Goal: Information Seeking & Learning: Learn about a topic

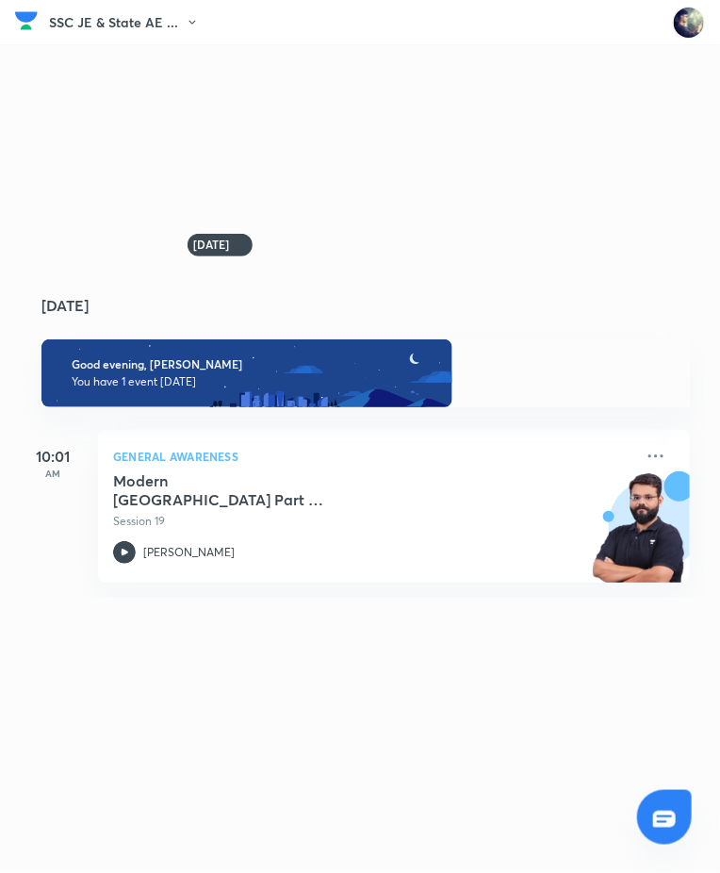
click at [64, 479] on p "AM" at bounding box center [52, 473] width 75 height 11
click at [168, 30] on button "SSC JE & State AE ..." at bounding box center [129, 22] width 161 height 28
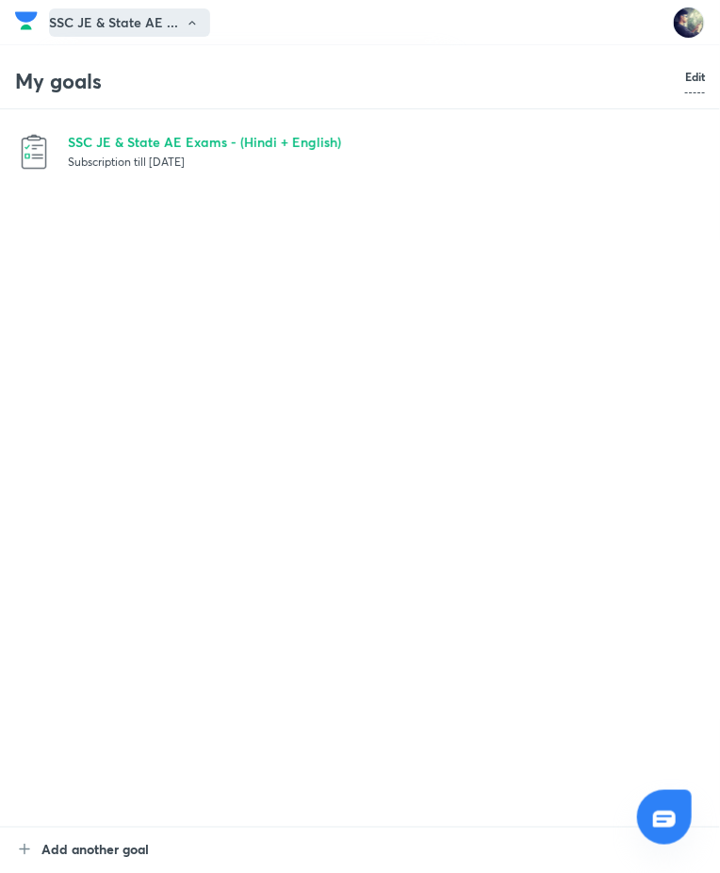
click at [102, 143] on p "SSC JE & State AE Exams - (Hindi + English)" at bounding box center [386, 142] width 637 height 20
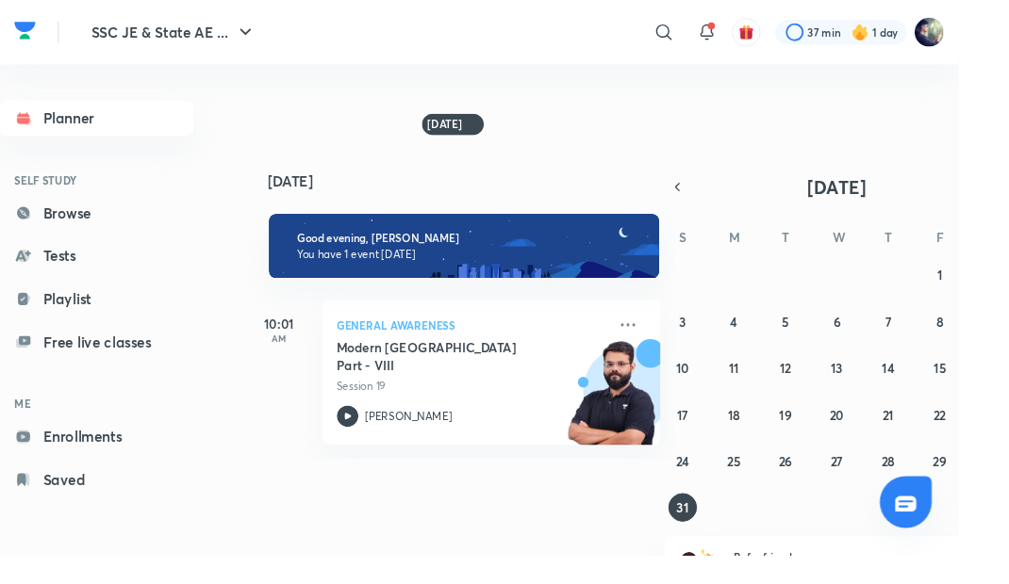
click at [55, 217] on link "Browse" at bounding box center [102, 225] width 204 height 38
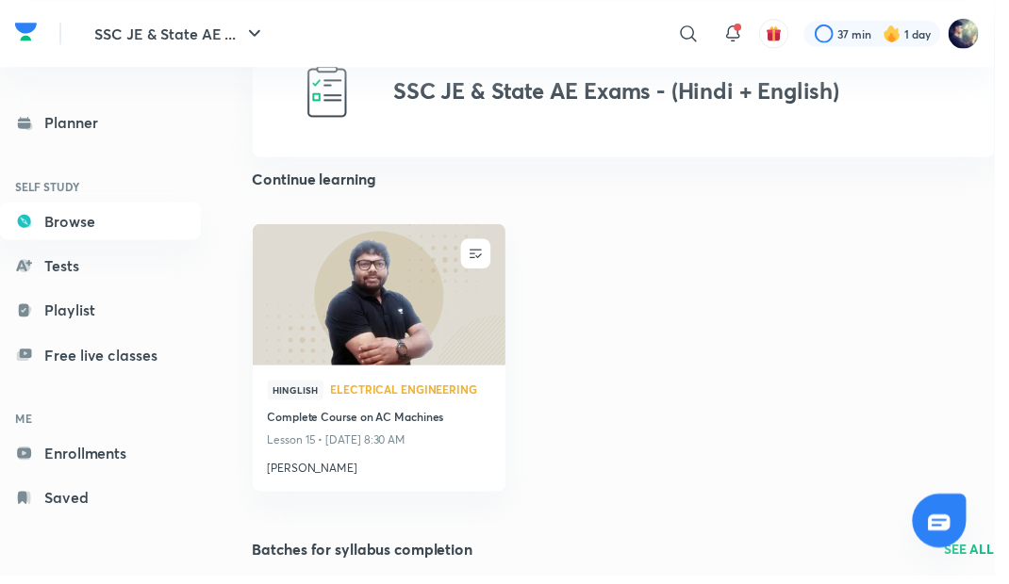
scroll to position [42, 0]
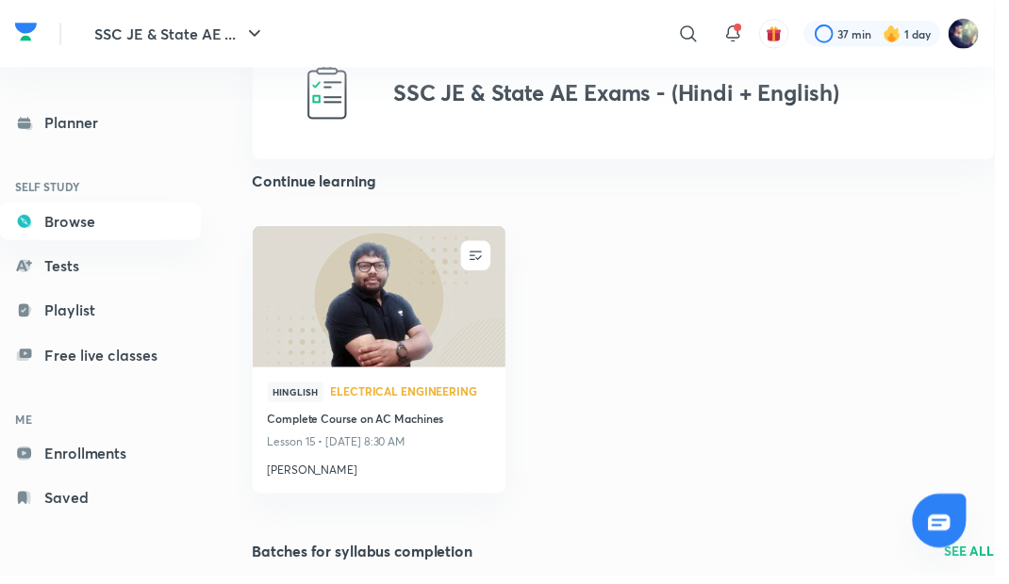
click at [305, 329] on img at bounding box center [384, 300] width 261 height 146
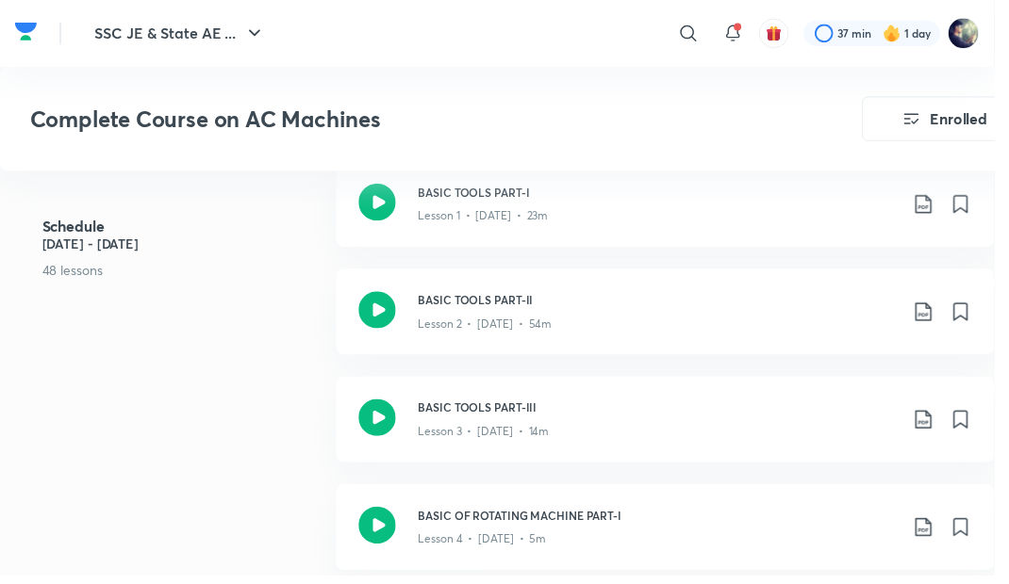
scroll to position [1017, 0]
click at [719, 416] on h3 "BASIC TOOLS PART-III" at bounding box center [667, 414] width 486 height 17
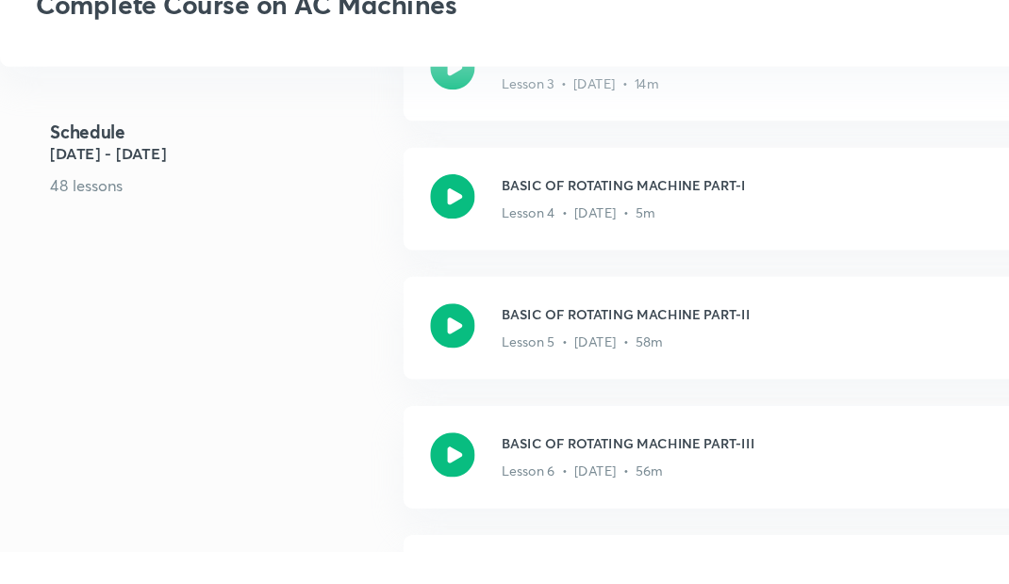
scroll to position [1268, 0]
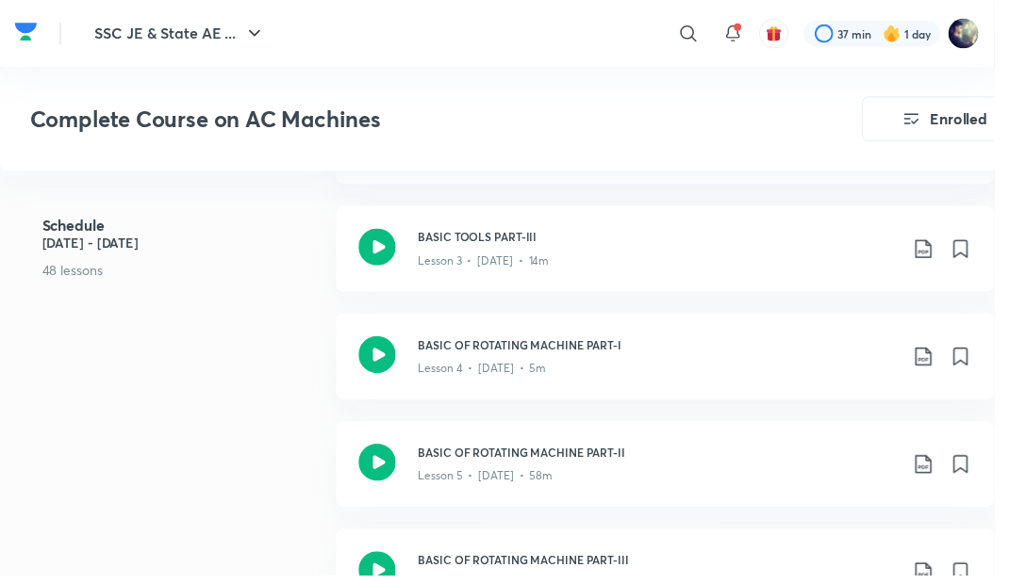
scroll to position [1168, 0]
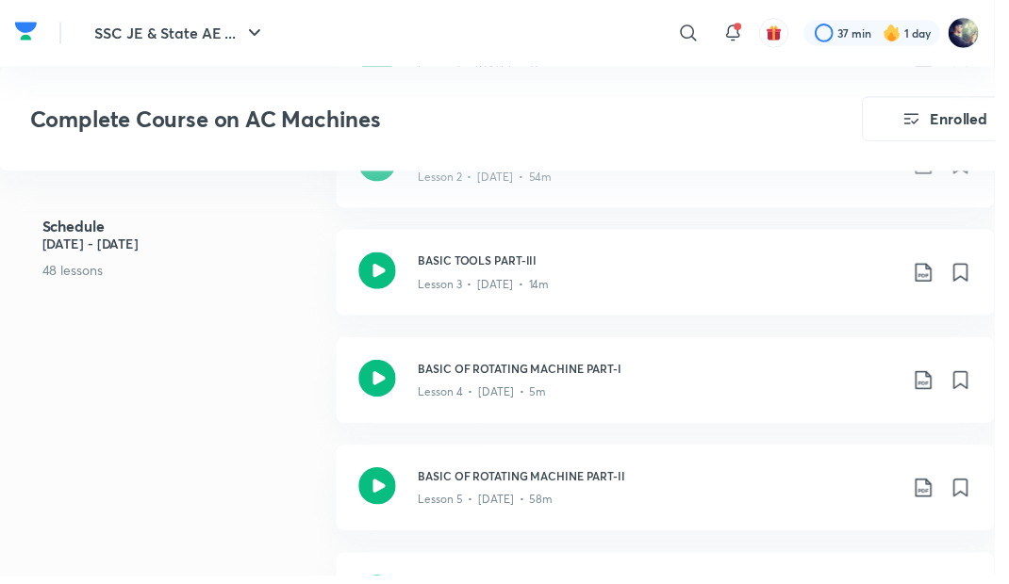
click at [719, 386] on div "Lesson 4 • Aug 16 • 5m" at bounding box center [667, 394] width 486 height 25
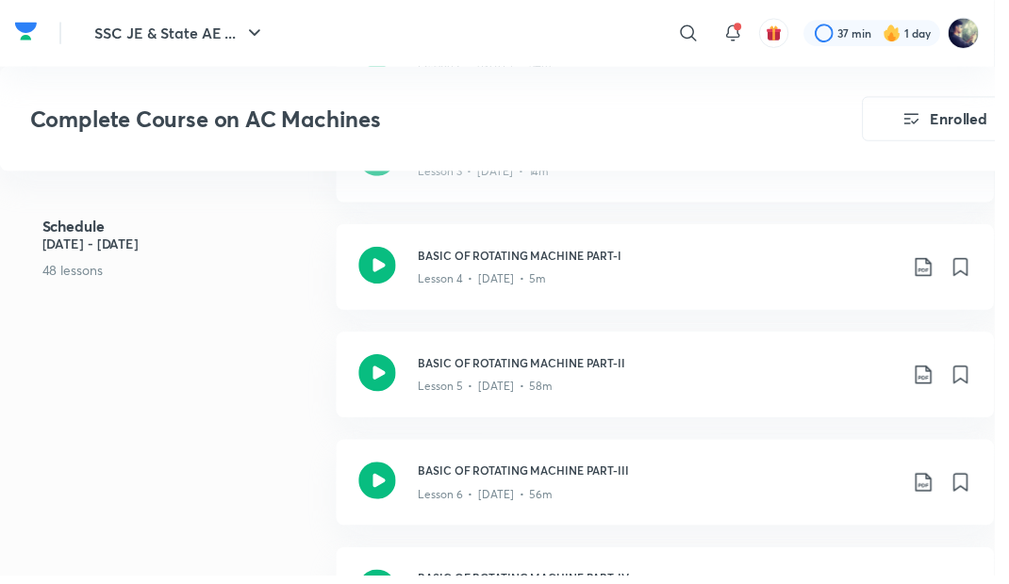
scroll to position [1282, 0]
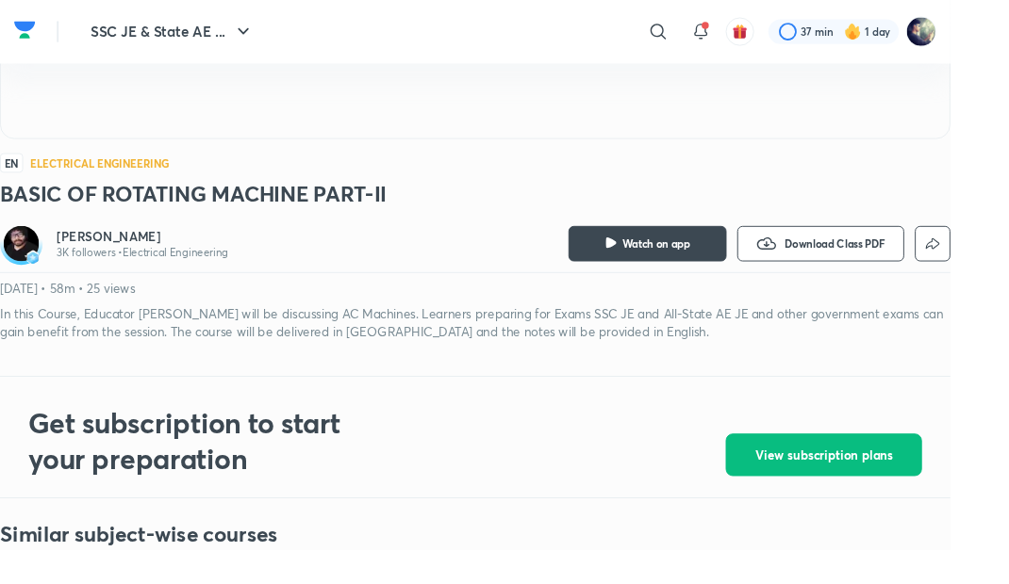
scroll to position [491, 0]
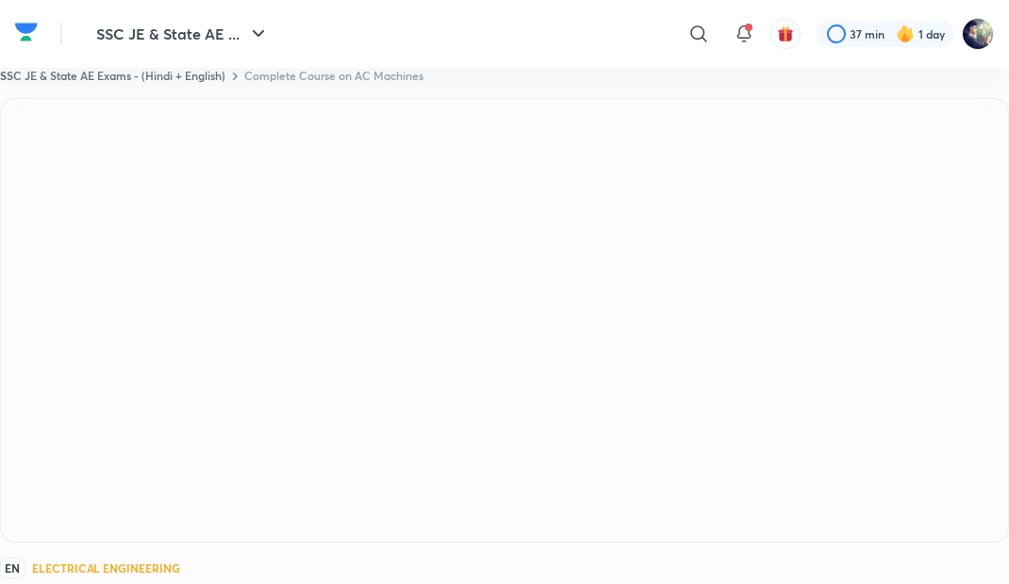
scroll to position [315, 0]
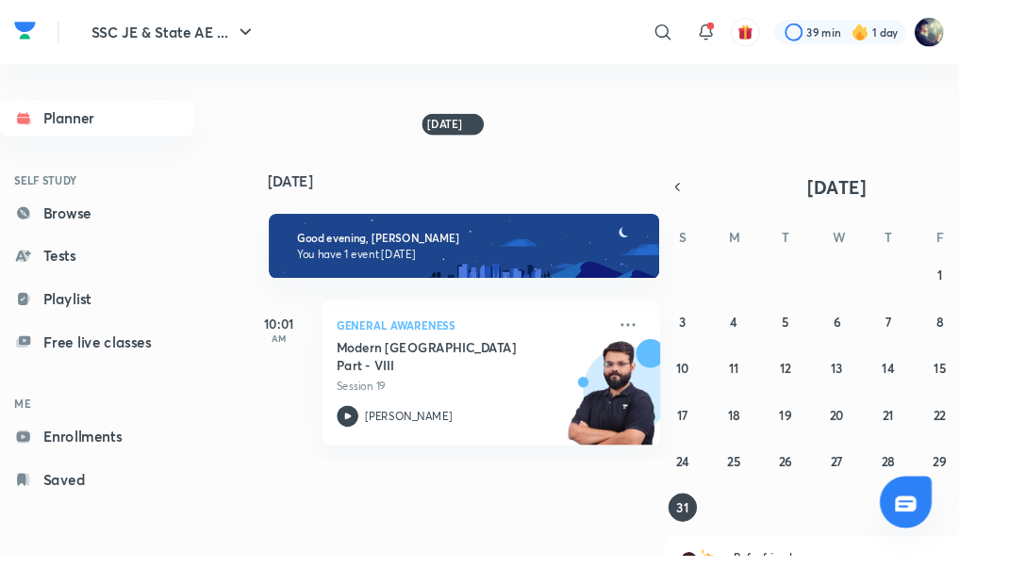
click at [53, 237] on link "Browse" at bounding box center [102, 225] width 204 height 38
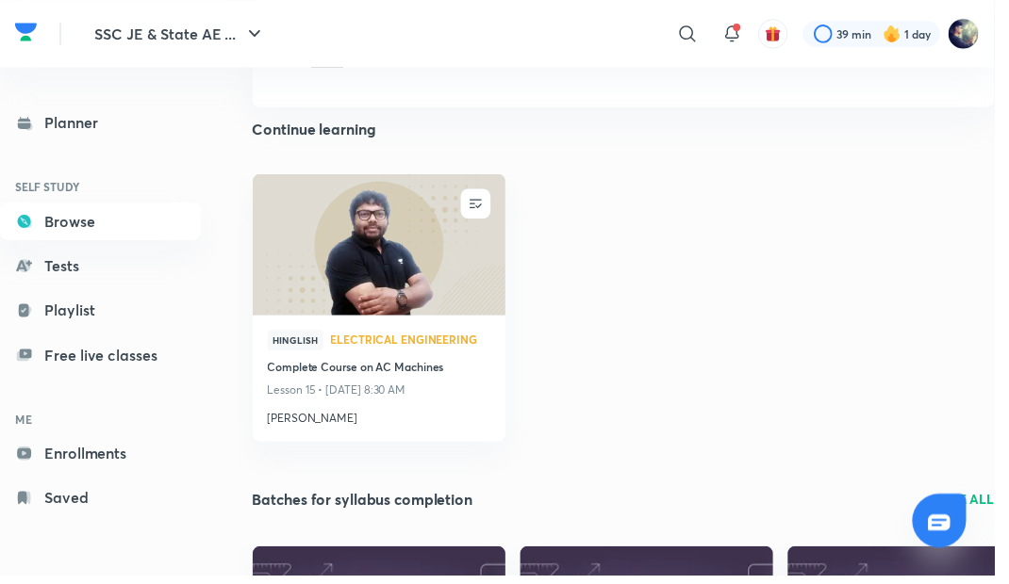
scroll to position [94, 0]
click at [322, 302] on img at bounding box center [384, 248] width 261 height 146
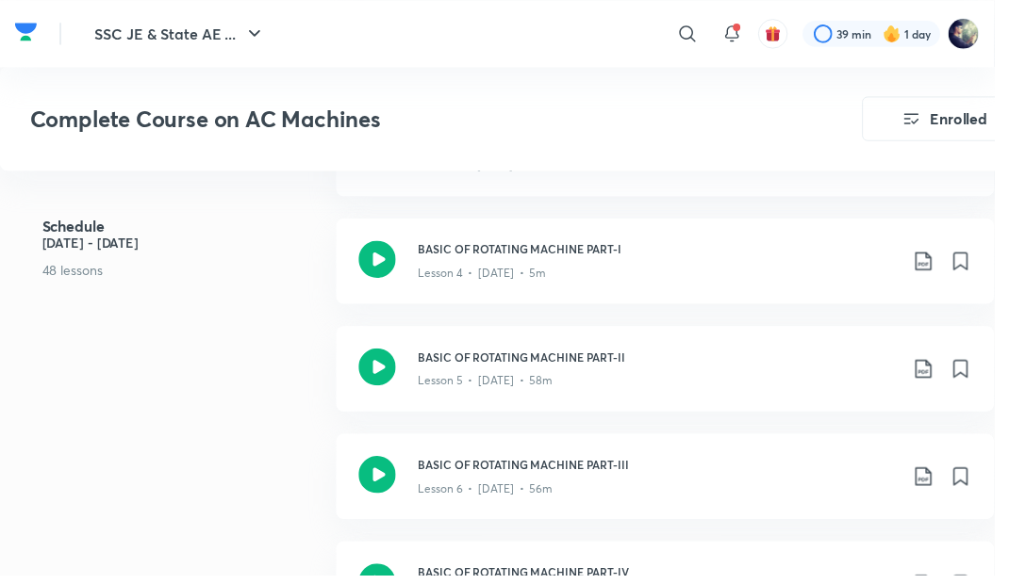
scroll to position [1298, 0]
click at [765, 371] on div "Lesson 5 • Aug 18 • 58m" at bounding box center [667, 383] width 486 height 25
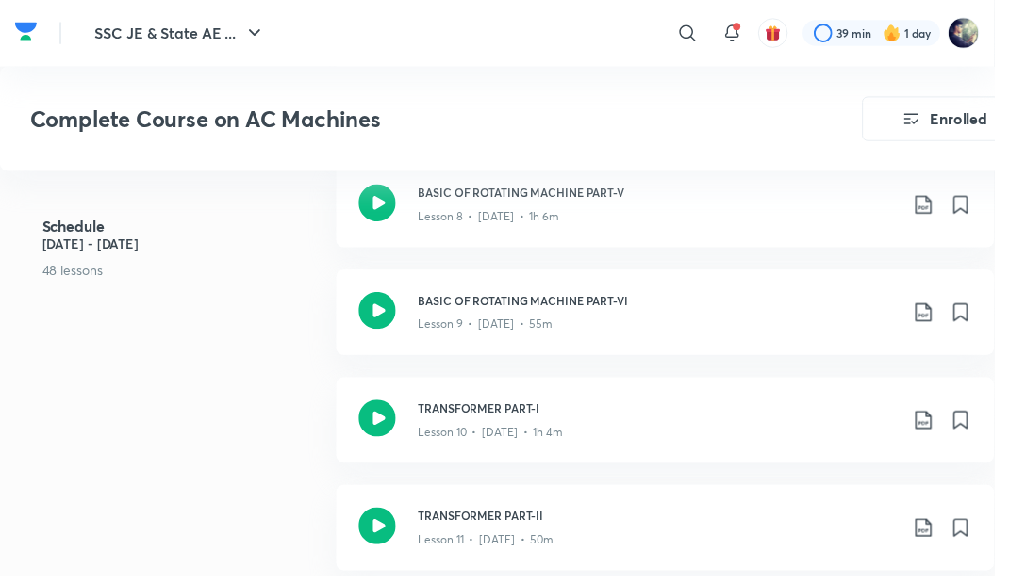
scroll to position [1822, 0]
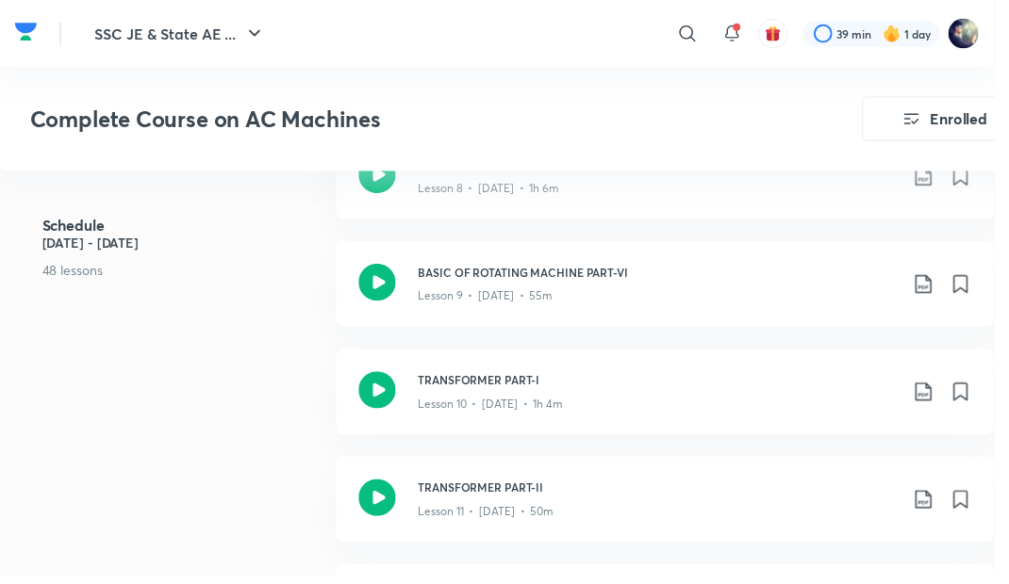
scroll to position [1298, 0]
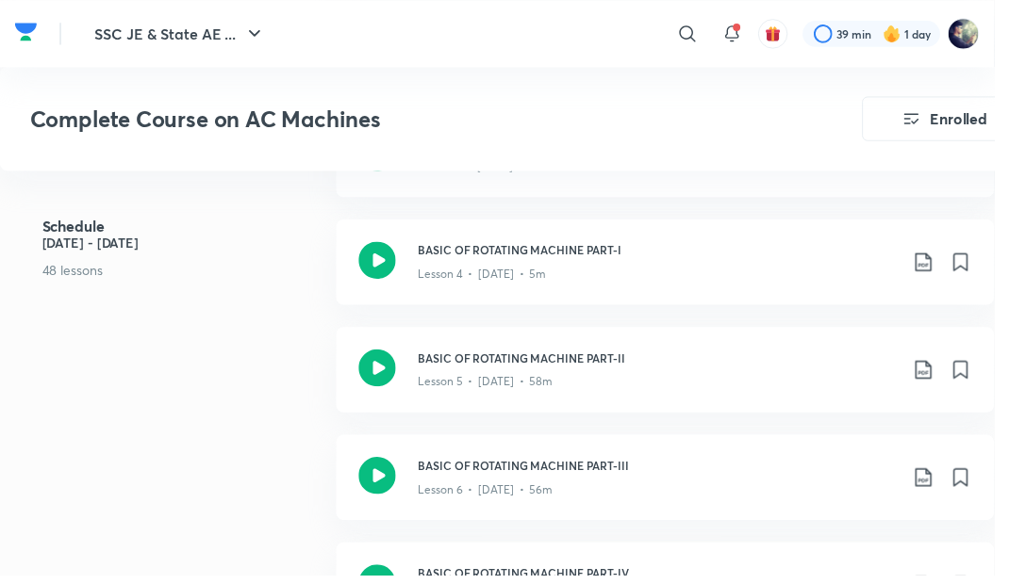
click at [710, 373] on div "Lesson 5 • Aug 18 • 58m" at bounding box center [667, 383] width 486 height 25
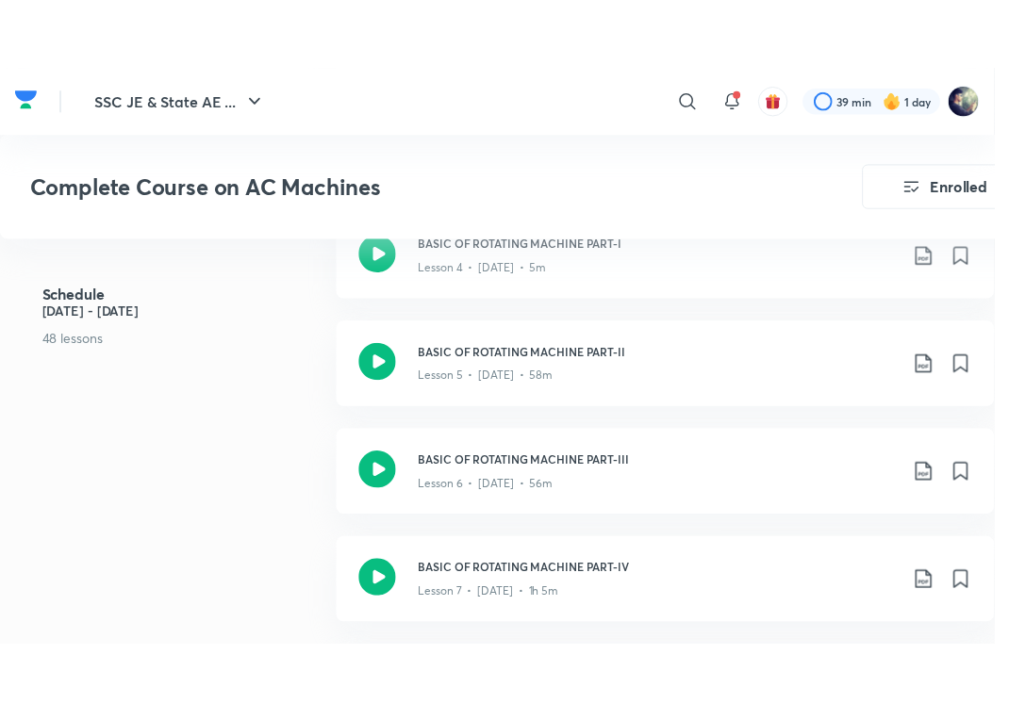
scroll to position [1442, 0]
